Goal: Task Accomplishment & Management: Manage account settings

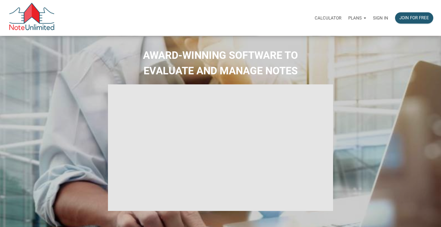
select select
type input "Introduction to new features"
select select
click at [380, 18] on p "Sign in" at bounding box center [380, 17] width 15 height 5
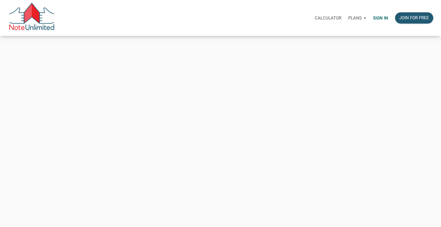
type input "[EMAIL_ADDRESS][DOMAIN_NAME]"
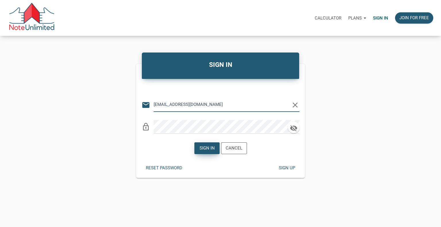
click at [207, 149] on div "Sign in" at bounding box center [206, 148] width 15 height 7
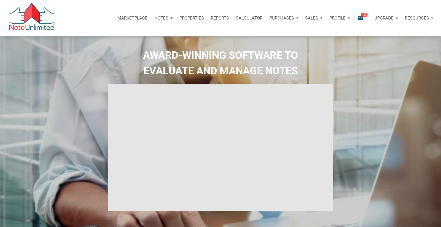
type input "Introduction to new features"
select select
click at [359, 19] on icon "email" at bounding box center [360, 18] width 7 height 7
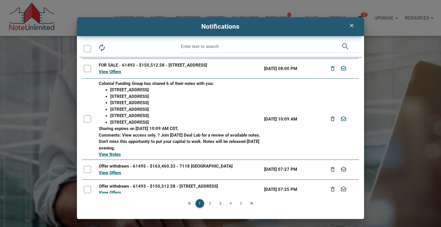
scroll to position [121, 0]
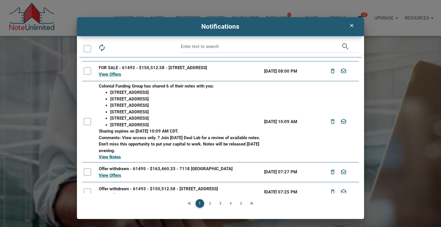
click at [88, 118] on div at bounding box center [87, 121] width 7 height 7
click at [120, 118] on li "[STREET_ADDRESS]" at bounding box center [185, 118] width 150 height 7
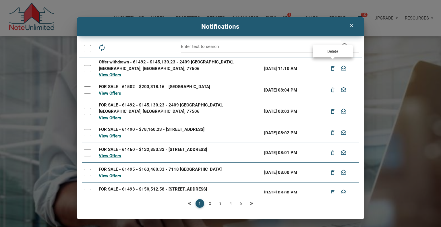
scroll to position [0, 0]
click at [332, 67] on icon "delete_outline" at bounding box center [332, 68] width 7 height 10
click at [332, 69] on icon "delete_outline" at bounding box center [332, 68] width 7 height 10
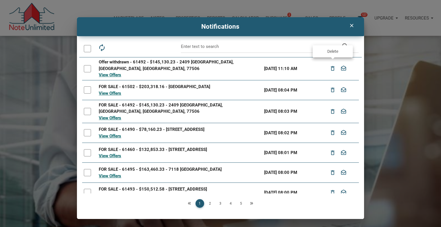
click at [332, 69] on icon "delete_outline" at bounding box center [332, 68] width 7 height 10
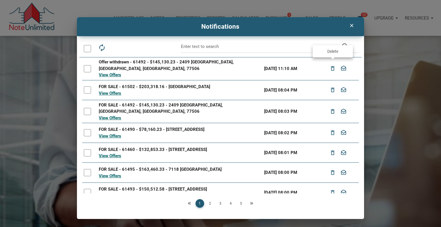
click at [332, 69] on icon "delete_outline" at bounding box center [332, 68] width 7 height 10
click at [86, 69] on div at bounding box center [87, 68] width 7 height 7
click at [87, 86] on div at bounding box center [87, 89] width 7 height 7
click at [86, 108] on div at bounding box center [87, 111] width 7 height 7
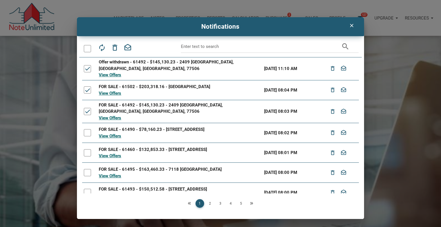
click at [88, 129] on div at bounding box center [87, 132] width 7 height 7
click at [87, 149] on div at bounding box center [87, 152] width 7 height 7
click at [88, 170] on div at bounding box center [87, 172] width 7 height 7
click at [89, 190] on div at bounding box center [87, 192] width 7 height 7
click at [333, 67] on icon "delete_outline" at bounding box center [332, 68] width 7 height 10
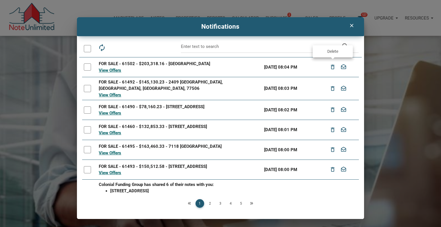
click at [332, 70] on icon "delete_outline" at bounding box center [332, 67] width 7 height 10
click at [84, 66] on div at bounding box center [87, 66] width 7 height 7
click at [333, 68] on icon "delete_outline" at bounding box center [332, 67] width 7 height 10
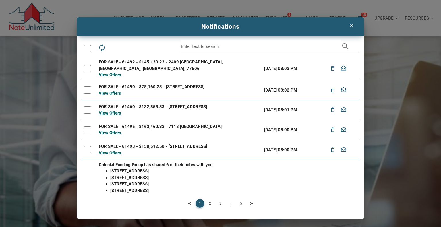
click at [89, 68] on div at bounding box center [87, 68] width 7 height 7
click at [331, 67] on icon "delete_outline" at bounding box center [332, 68] width 7 height 10
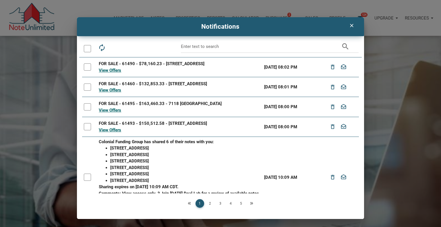
click at [88, 88] on div at bounding box center [87, 86] width 7 height 7
click at [330, 90] on icon "delete_outline" at bounding box center [332, 87] width 7 height 10
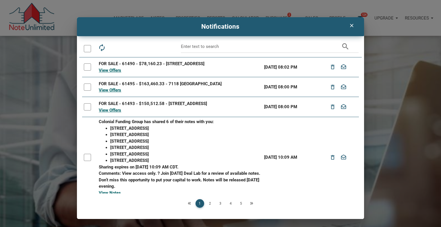
click at [87, 87] on div at bounding box center [87, 86] width 7 height 7
click at [335, 86] on icon "delete_outline" at bounding box center [332, 87] width 7 height 10
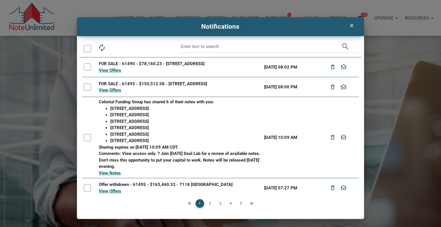
click at [89, 86] on div at bounding box center [87, 86] width 7 height 7
click at [333, 87] on icon "delete_outline" at bounding box center [332, 87] width 7 height 10
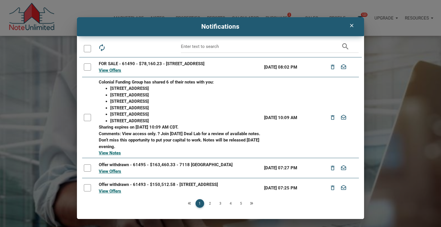
scroll to position [1, 0]
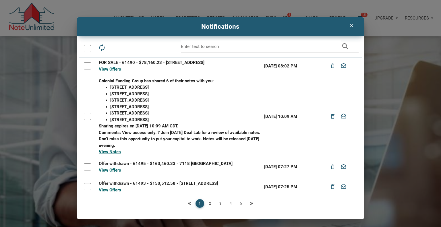
click at [88, 166] on div at bounding box center [87, 166] width 7 height 7
click at [331, 168] on icon "delete_outline" at bounding box center [332, 167] width 7 height 10
click at [88, 169] on div at bounding box center [87, 166] width 7 height 7
click at [331, 169] on icon "delete_outline" at bounding box center [332, 167] width 7 height 10
click at [110, 171] on link "View Offers" at bounding box center [110, 170] width 22 height 5
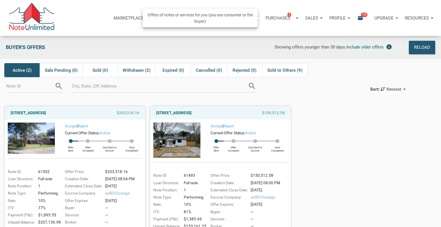
click at [279, 17] on p "Purchases" at bounding box center [277, 17] width 25 height 5
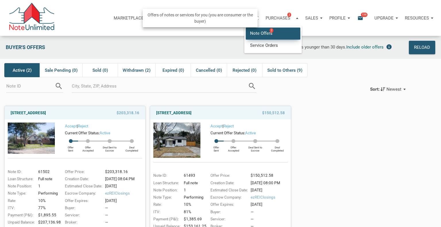
click at [260, 34] on link "Note Offers 2" at bounding box center [273, 34] width 55 height 12
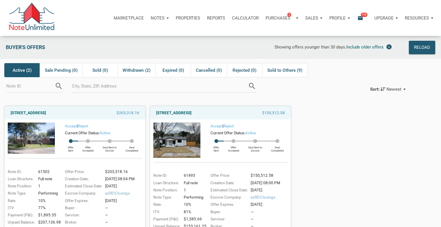
click at [362, 17] on icon "email" at bounding box center [360, 18] width 7 height 7
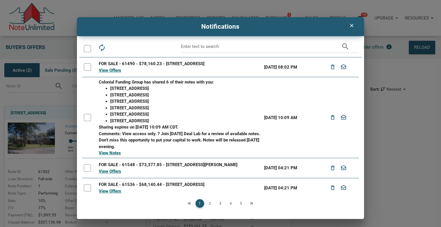
click at [87, 68] on div at bounding box center [87, 66] width 7 height 7
click at [331, 68] on icon "delete_outline" at bounding box center [332, 67] width 7 height 10
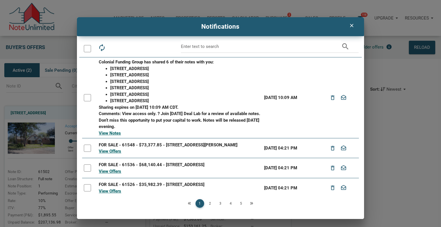
click at [88, 146] on div at bounding box center [87, 148] width 7 height 7
click at [332, 149] on icon "delete_outline" at bounding box center [332, 148] width 7 height 10
click at [86, 147] on div at bounding box center [87, 148] width 7 height 7
click at [88, 168] on div at bounding box center [87, 167] width 7 height 7
click at [330, 149] on icon "delete_outline" at bounding box center [332, 148] width 7 height 10
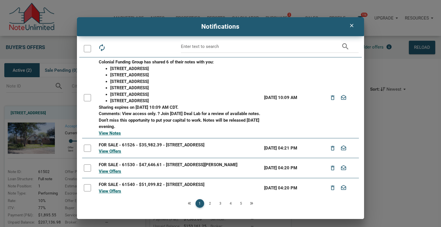
click at [351, 27] on icon "clear" at bounding box center [351, 26] width 7 height 6
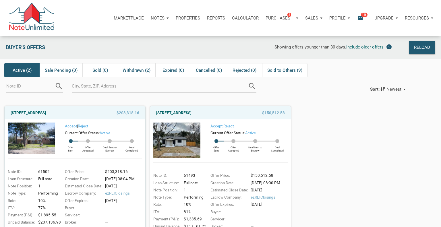
click at [158, 20] on p "Notes" at bounding box center [158, 17] width 14 height 5
click at [129, 32] on link "Dashboard" at bounding box center [143, 34] width 55 height 12
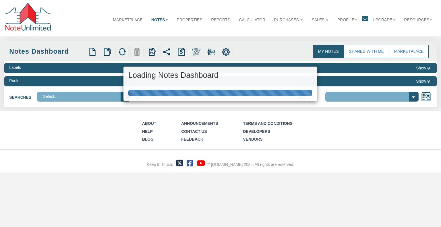
select select "316"
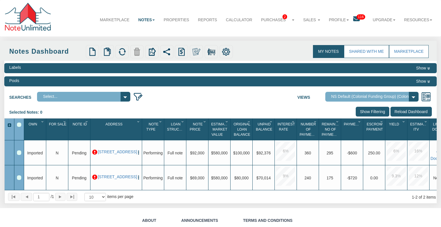
click at [95, 150] on p at bounding box center [94, 152] width 5 height 5
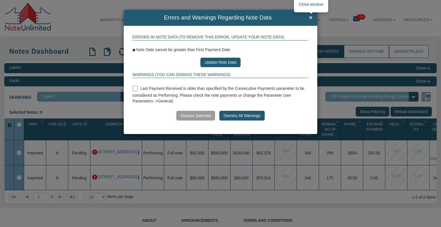
click at [312, 18] on span "×" at bounding box center [310, 18] width 3 height 6
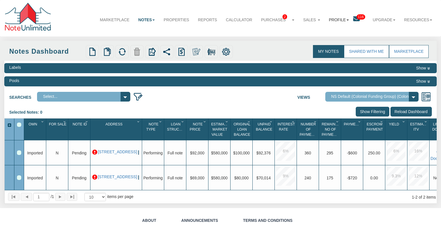
click at [346, 21] on link "Profile" at bounding box center [338, 19] width 29 height 15
click at [327, 41] on link "Logout" at bounding box center [342, 41] width 51 height 8
